Goal: Register for event/course

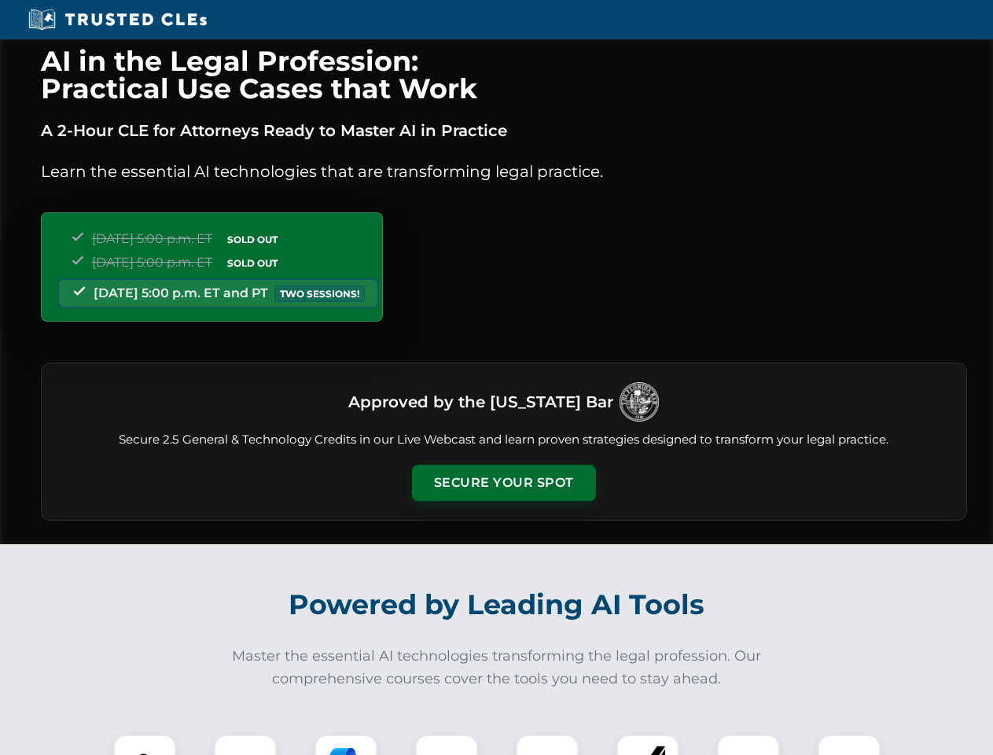
click at [503, 483] on button "Secure Your Spot" at bounding box center [504, 483] width 184 height 36
click at [145, 744] on img at bounding box center [145, 766] width 46 height 46
